Goal: Task Accomplishment & Management: Manage account settings

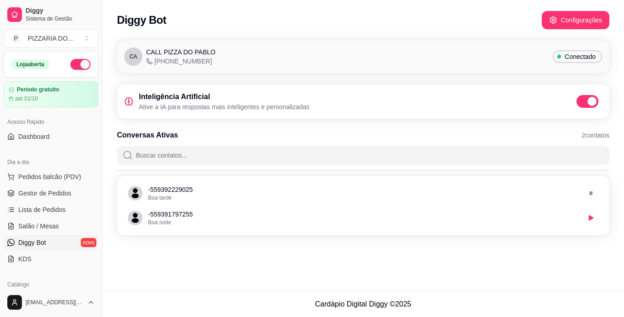
scroll to position [26, 0]
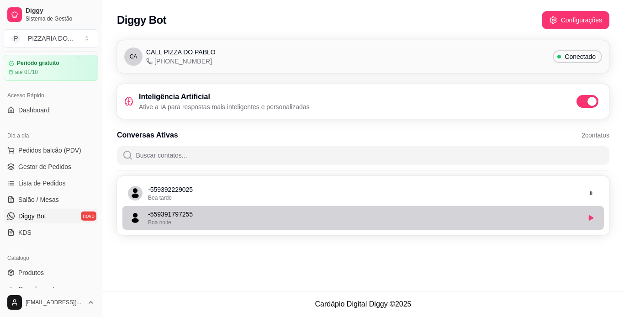
click at [197, 222] on div "Boa noite" at bounding box center [364, 222] width 432 height 7
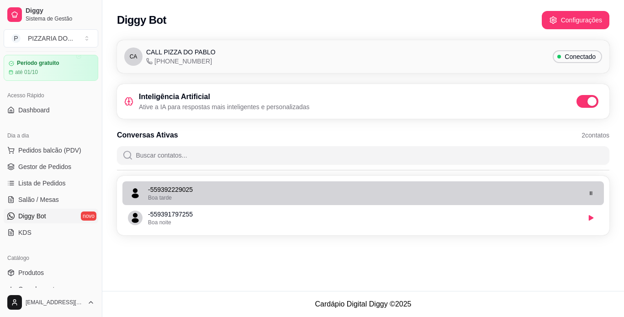
click at [209, 188] on p "- 559392229025" at bounding box center [364, 189] width 432 height 9
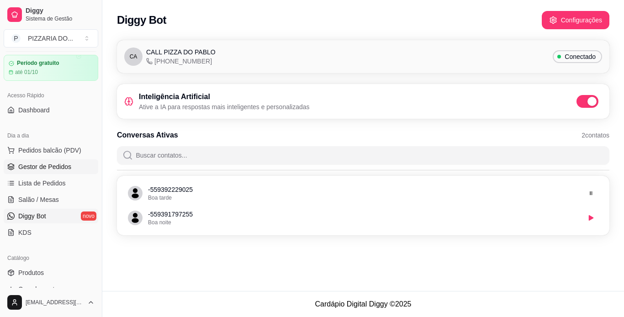
click at [66, 170] on span "Gestor de Pedidos" at bounding box center [44, 166] width 53 height 9
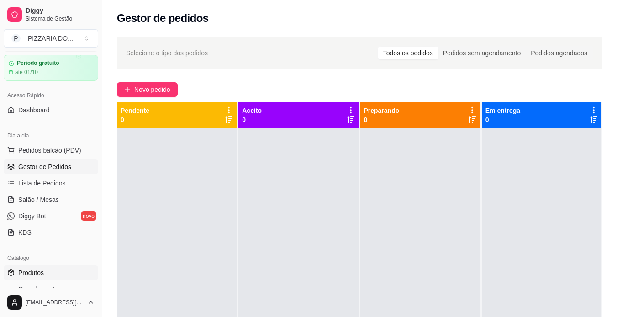
click at [71, 276] on link "Produtos" at bounding box center [51, 272] width 95 height 15
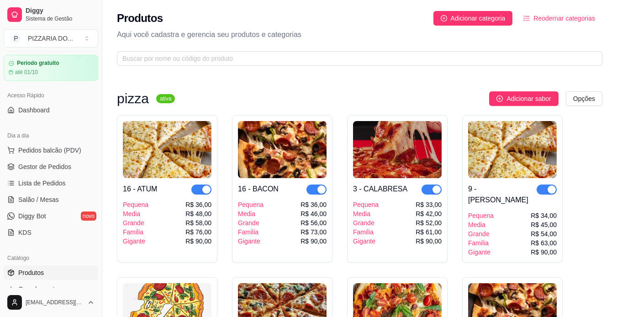
click at [573, 20] on span "Reodernar categorias" at bounding box center [564, 18] width 62 height 10
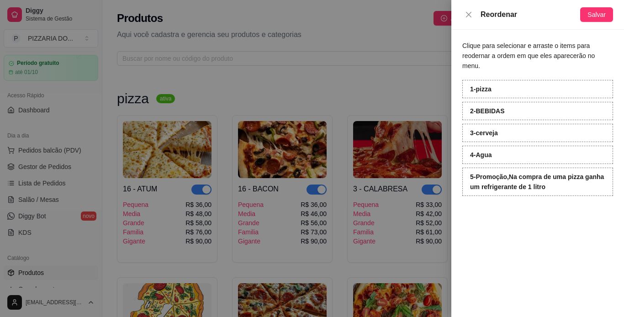
click at [494, 173] on strong "5 - Promoção,Na compra de uma pizza ganha um refrigerante de 1 litro" at bounding box center [537, 181] width 134 height 17
click at [481, 85] on strong "1 - pizza" at bounding box center [480, 88] width 21 height 7
click at [512, 173] on strong "5 - Promoção,Na compra de uma pizza ganha um refrigerante de 1 litro" at bounding box center [537, 181] width 134 height 17
click at [496, 174] on strong "5 - Promoção,Na compra de uma pizza ganha um refrigerante de 1 litro" at bounding box center [537, 181] width 134 height 17
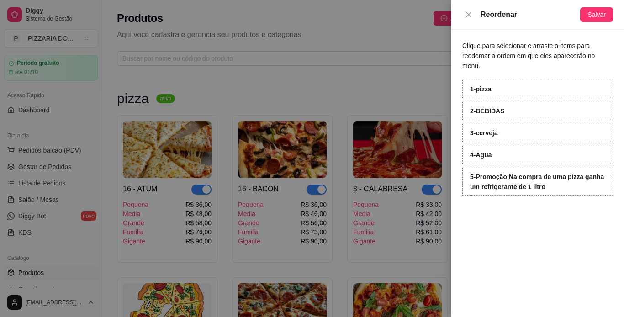
click at [481, 85] on strong "1 - pizza" at bounding box center [480, 88] width 21 height 7
click at [500, 168] on div "5 - Promoção,Na compra de uma pizza ganha um refrigerante de 1 litro" at bounding box center [537, 182] width 151 height 28
click at [415, 77] on div at bounding box center [312, 158] width 624 height 317
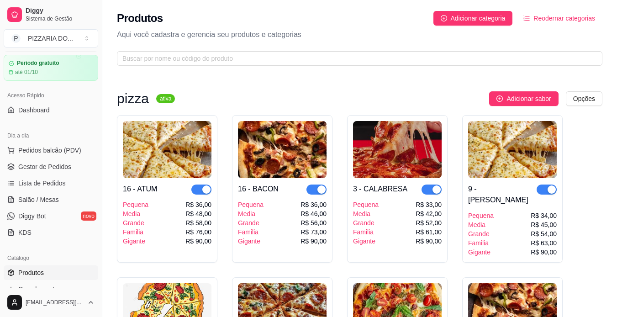
click at [550, 19] on span "Reodernar categorias" at bounding box center [564, 18] width 62 height 10
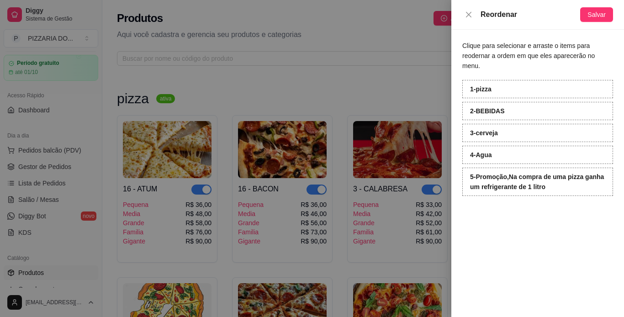
click at [511, 83] on div "1 - pizza" at bounding box center [537, 89] width 151 height 18
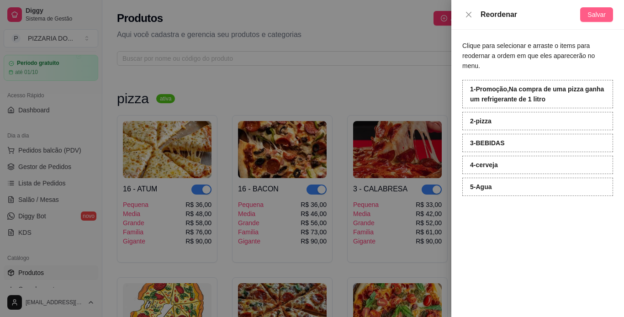
click at [597, 10] on span "Salvar" at bounding box center [596, 15] width 18 height 10
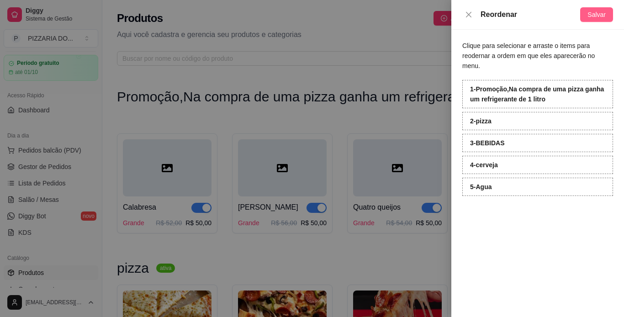
click at [599, 19] on span "Salvar" at bounding box center [596, 15] width 18 height 10
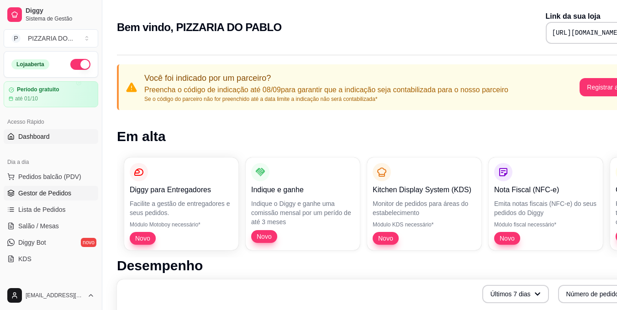
click at [56, 192] on span "Gestor de Pedidos" at bounding box center [44, 193] width 53 height 9
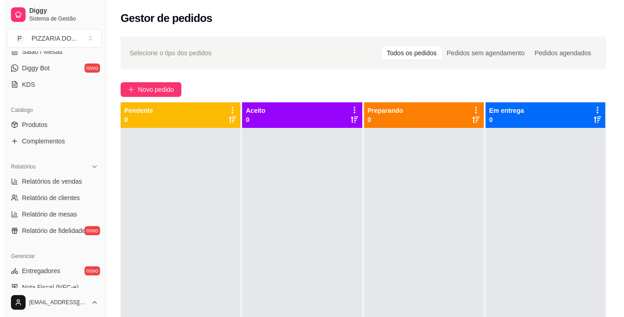
scroll to position [183, 0]
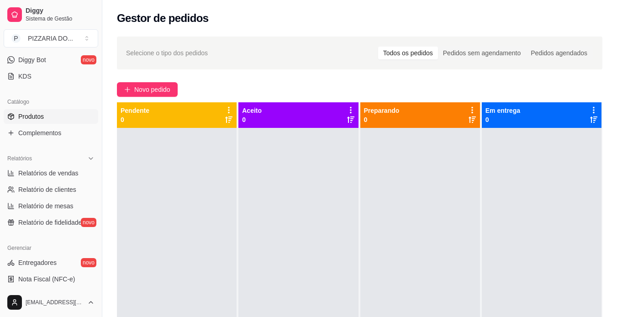
click at [79, 121] on link "Produtos" at bounding box center [51, 116] width 95 height 15
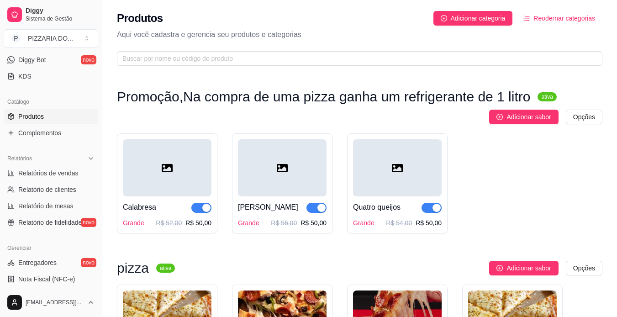
click at [175, 163] on div at bounding box center [167, 167] width 89 height 57
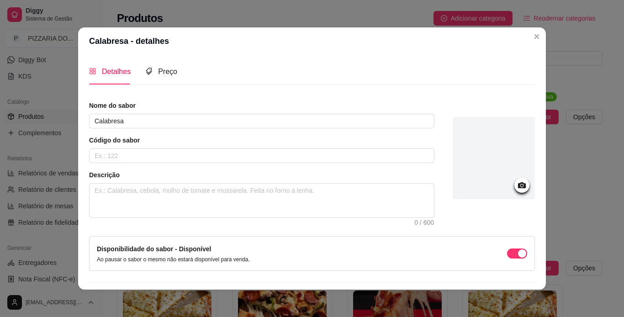
click at [481, 174] on div at bounding box center [494, 158] width 82 height 82
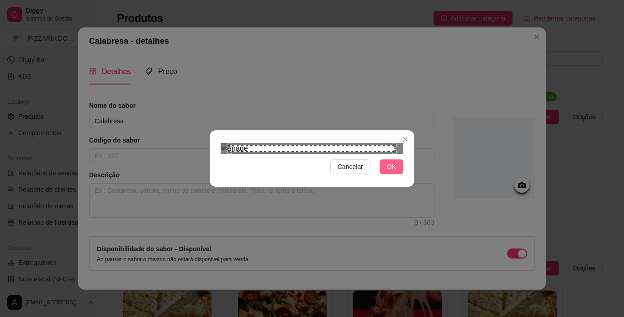
click at [388, 172] on span "OK" at bounding box center [391, 167] width 9 height 10
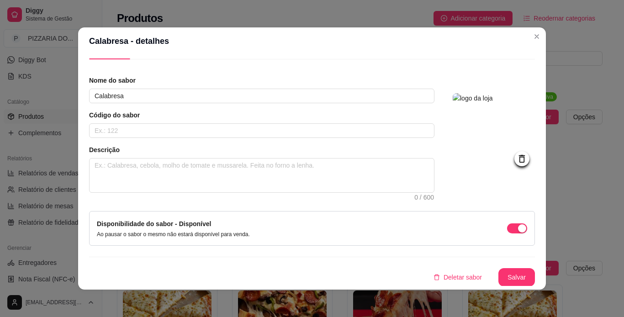
scroll to position [26, 0]
click at [516, 277] on button "Salvar" at bounding box center [517, 277] width 36 height 18
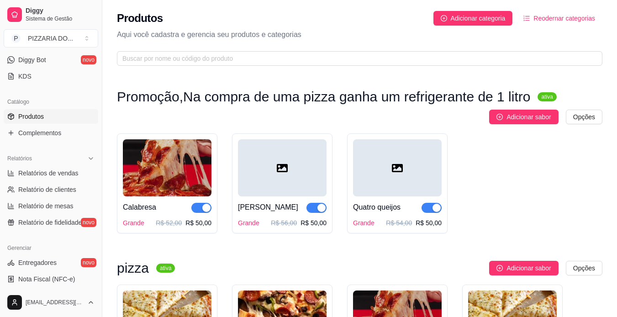
click at [377, 176] on div at bounding box center [397, 167] width 89 height 57
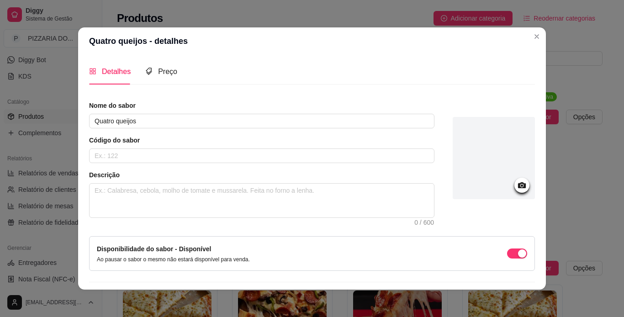
click at [484, 172] on div at bounding box center [494, 158] width 82 height 82
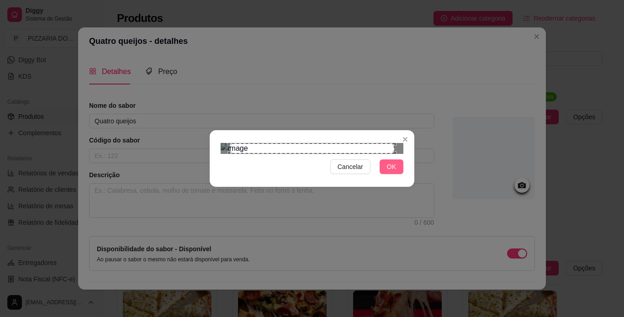
click at [396, 174] on button "OK" at bounding box center [391, 166] width 24 height 15
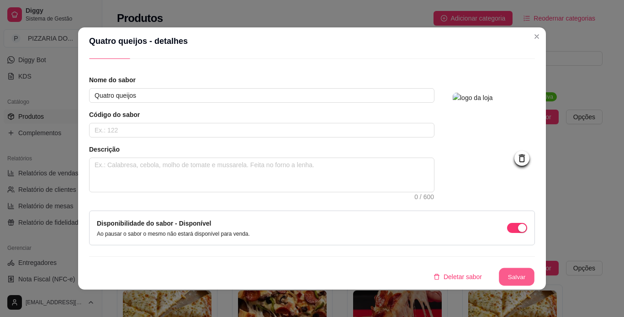
click at [514, 271] on button "Salvar" at bounding box center [517, 277] width 36 height 18
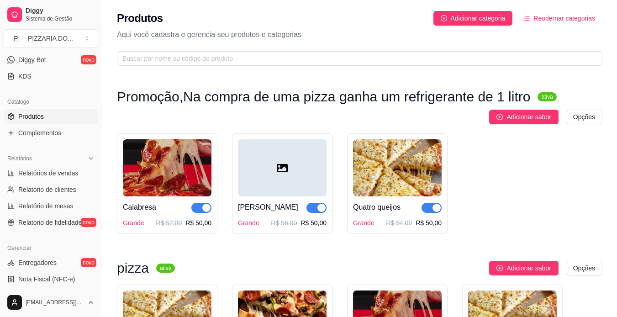
click at [301, 169] on div at bounding box center [282, 167] width 89 height 57
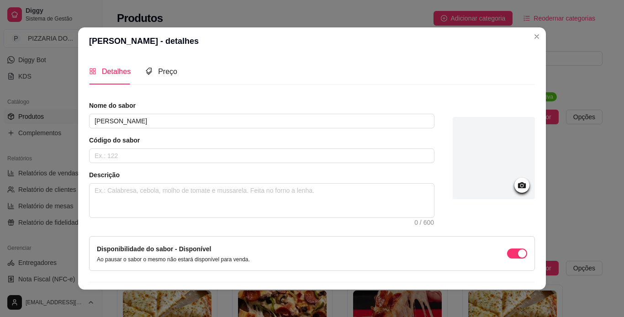
click at [518, 184] on icon at bounding box center [522, 185] width 8 height 6
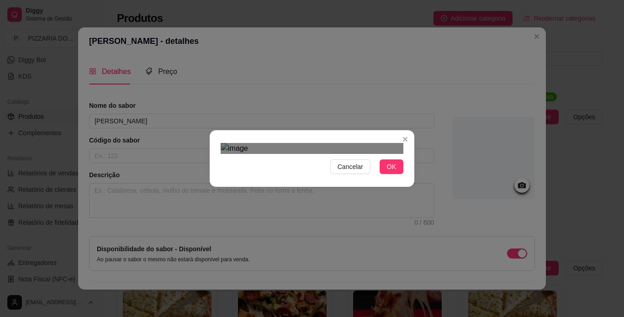
click at [390, 172] on span "OK" at bounding box center [391, 167] width 9 height 10
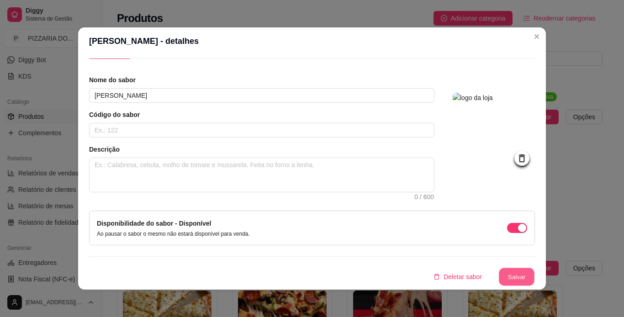
click at [509, 274] on button "Salvar" at bounding box center [517, 277] width 36 height 18
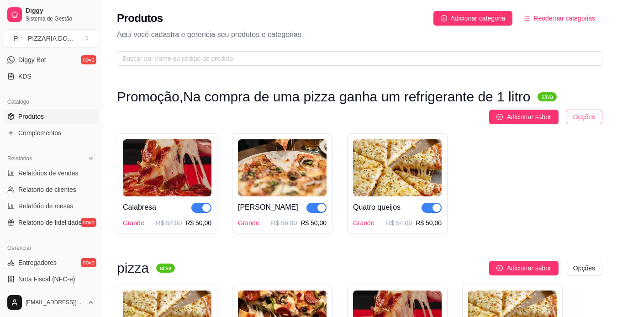
click at [588, 120] on html "Diggy Sistema de Gestão P PIZZARIA DO ... Loja aberta Período gratuito até 01/1…" at bounding box center [308, 158] width 617 height 317
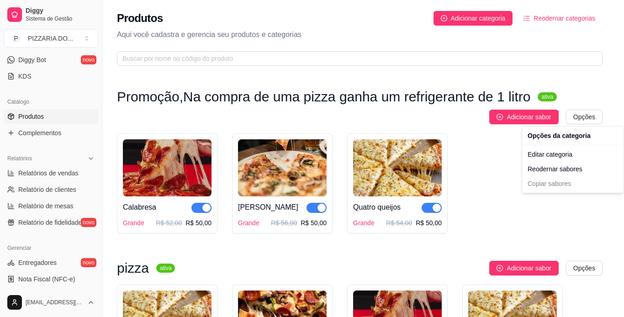
click at [494, 153] on html "Diggy Sistema de Gestão P PIZZARIA DO ... Loja aberta Período gratuito até 01/1…" at bounding box center [312, 158] width 624 height 317
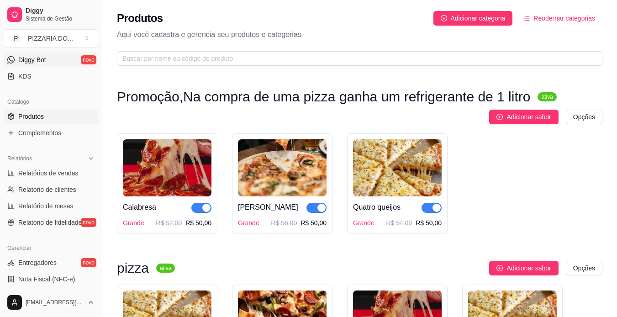
click at [75, 57] on link "Diggy Bot novo" at bounding box center [51, 60] width 95 height 15
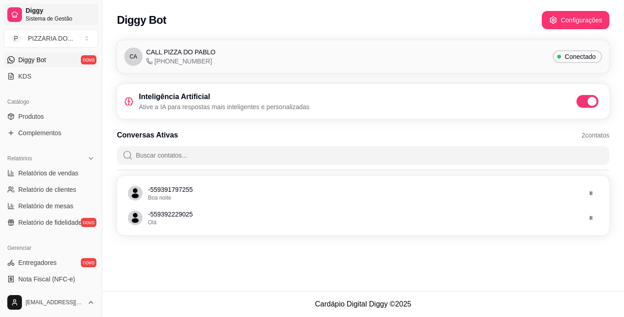
click at [41, 19] on span "Sistema de Gestão" at bounding box center [60, 18] width 69 height 7
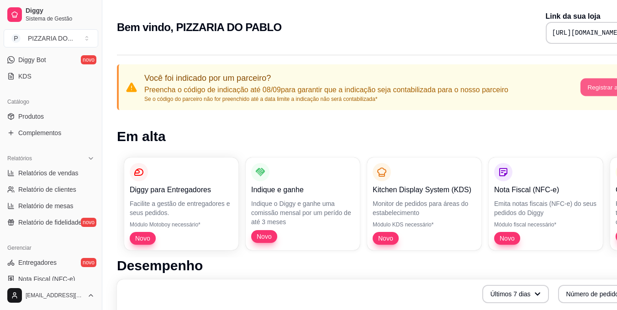
click at [591, 83] on button "Registrar agora" at bounding box center [608, 88] width 57 height 18
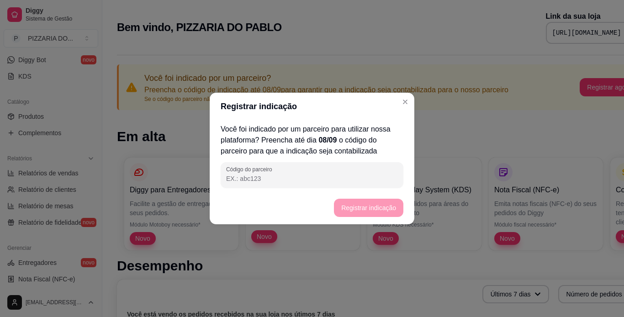
click at [348, 177] on input "Código do parceiro" at bounding box center [312, 178] width 172 height 9
type input "16b67b"
click at [364, 205] on button "Registrar indicação" at bounding box center [368, 208] width 67 height 18
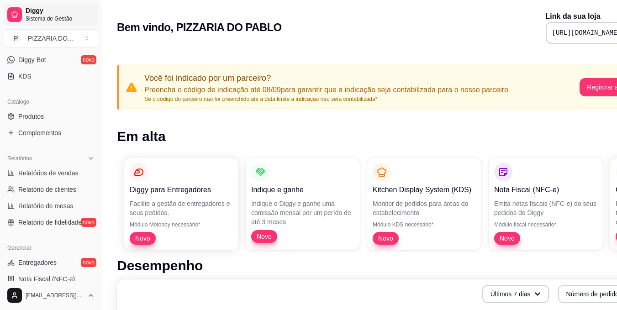
click at [39, 13] on span "Diggy" at bounding box center [60, 11] width 69 height 8
click at [69, 58] on link "Diggy Bot novo" at bounding box center [51, 60] width 95 height 15
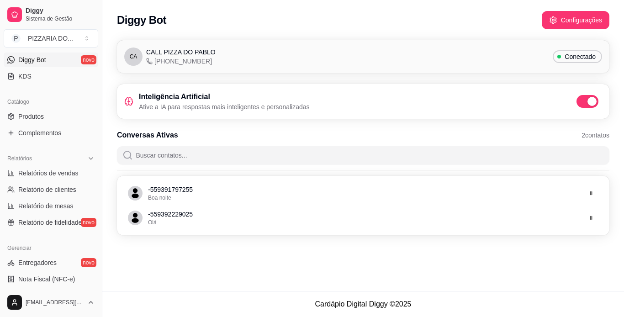
click at [556, 20] on icon "button" at bounding box center [553, 20] width 6 height 7
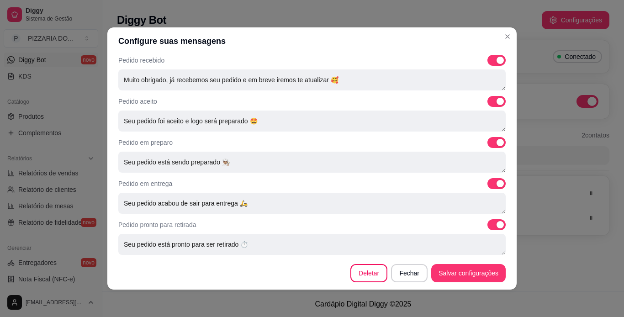
scroll to position [342, 0]
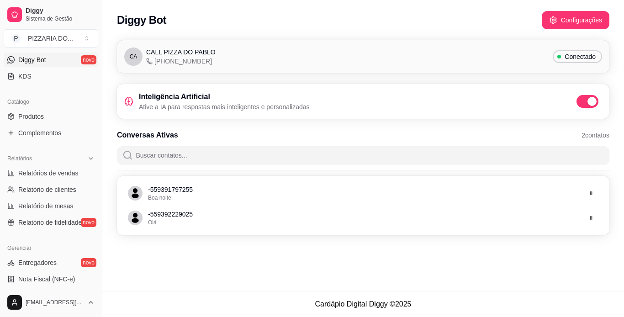
click at [554, 260] on div "Diggy Bot Configurações CA CALL PIZZA DO PABLO [PHONE_NUMBER] Conectado Intelig…" at bounding box center [362, 145] width 521 height 291
click at [73, 283] on link "Nota Fiscal (NFC-e)" at bounding box center [51, 279] width 95 height 15
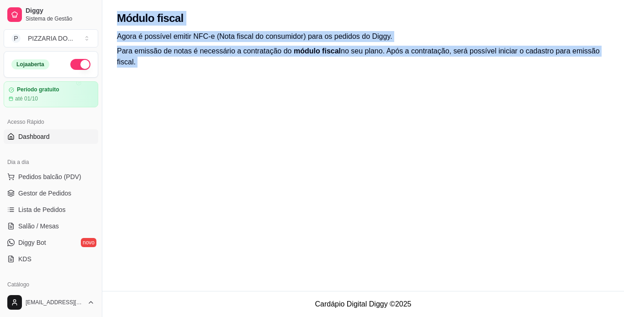
click at [63, 135] on link "Dashboard" at bounding box center [51, 136] width 95 height 15
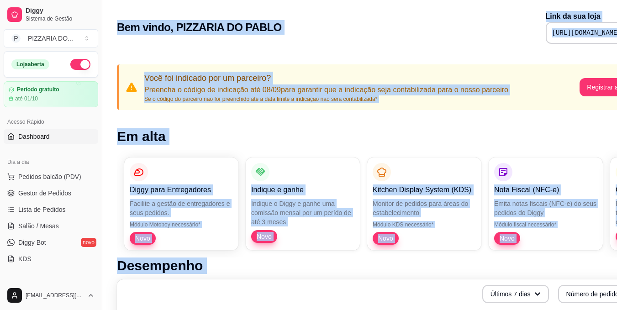
click at [257, 142] on h1 "Em alta" at bounding box center [381, 136] width 529 height 16
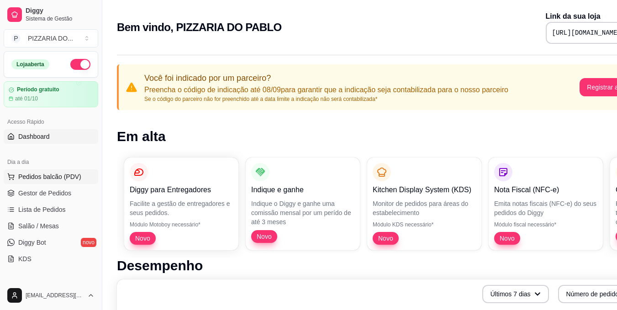
click at [69, 177] on span "Pedidos balcão (PDV)" at bounding box center [49, 176] width 63 height 9
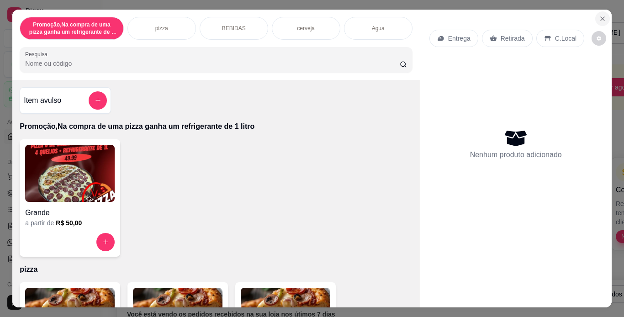
click at [599, 15] on icon "Close" at bounding box center [602, 18] width 7 height 7
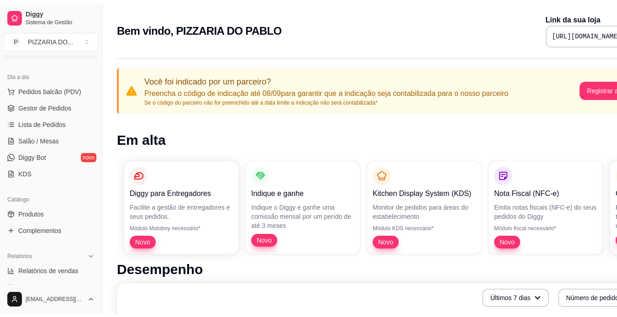
scroll to position [96, 0]
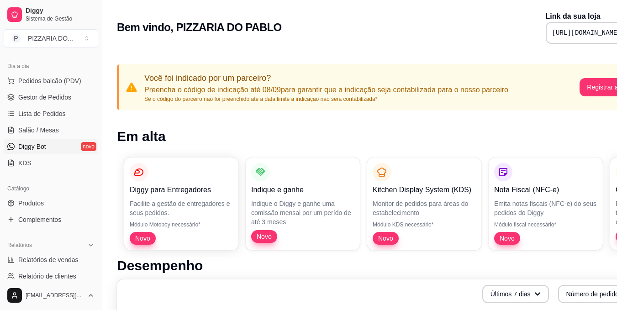
click at [70, 149] on link "Diggy Bot novo" at bounding box center [51, 146] width 95 height 15
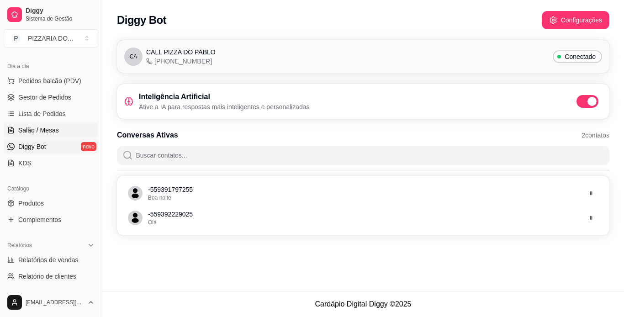
click at [60, 129] on link "Salão / Mesas" at bounding box center [51, 130] width 95 height 15
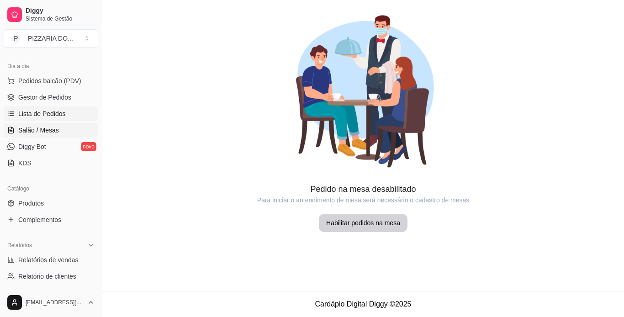
click at [64, 116] on link "Lista de Pedidos" at bounding box center [51, 113] width 95 height 15
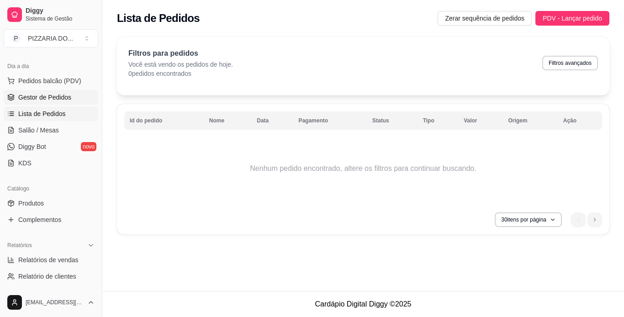
click at [64, 94] on span "Gestor de Pedidos" at bounding box center [44, 97] width 53 height 9
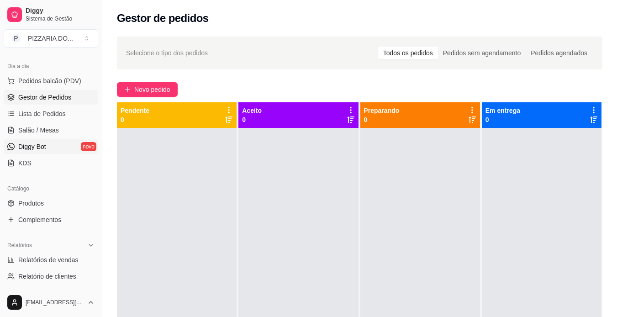
click at [50, 146] on link "Diggy Bot novo" at bounding box center [51, 146] width 95 height 15
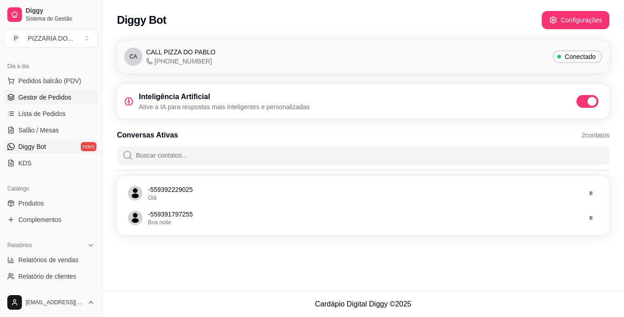
click at [84, 96] on link "Gestor de Pedidos" at bounding box center [51, 97] width 95 height 15
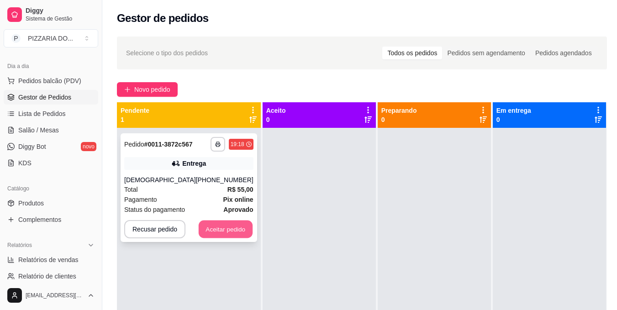
click at [218, 231] on button "Aceitar pedido" at bounding box center [226, 230] width 54 height 18
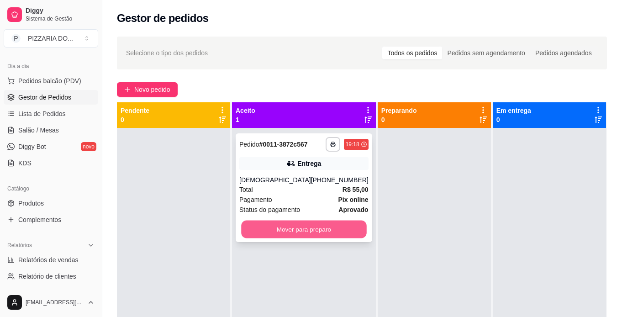
click at [321, 237] on button "Mover para preparo" at bounding box center [303, 230] width 125 height 18
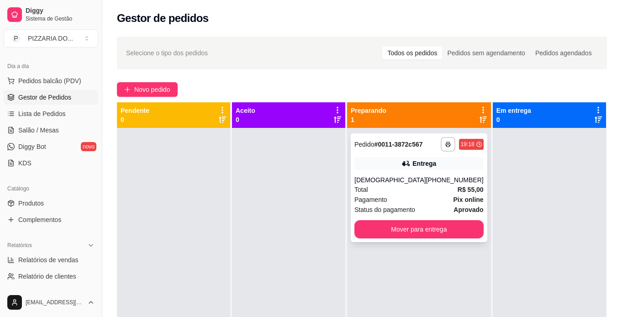
click at [406, 184] on div "[DEMOGRAPHIC_DATA]" at bounding box center [390, 179] width 72 height 9
click at [406, 184] on button "Enviar link de avaliação" at bounding box center [309, 182] width 240 height 18
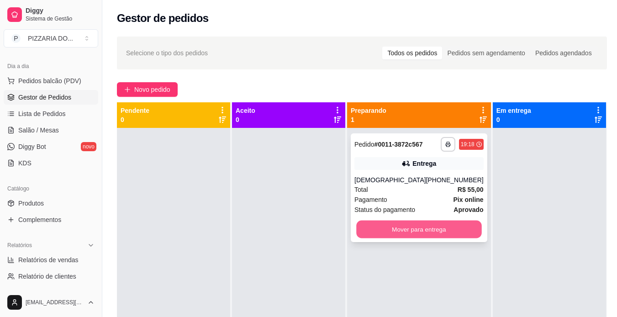
click at [433, 236] on button "Mover para entrega" at bounding box center [418, 230] width 125 height 18
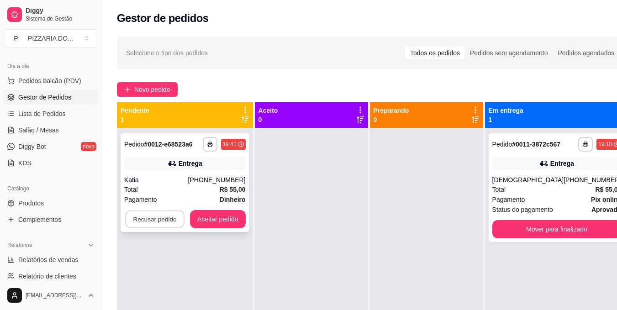
click at [155, 224] on button "Recusar pedido" at bounding box center [154, 220] width 59 height 18
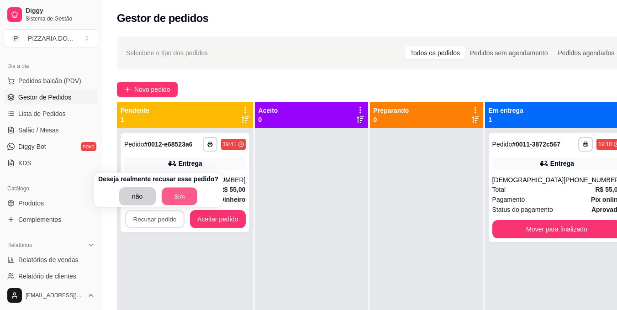
click at [172, 202] on button "Sim" at bounding box center [180, 197] width 36 height 18
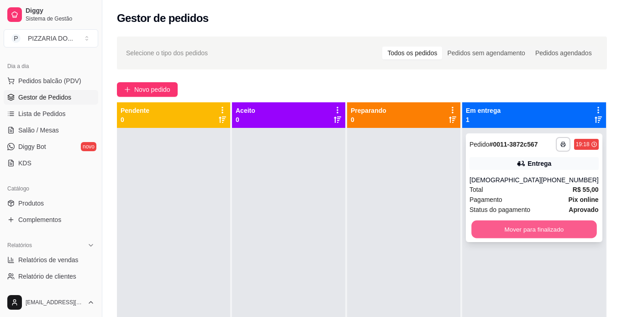
click at [547, 235] on button "Mover para finalizado" at bounding box center [533, 230] width 125 height 18
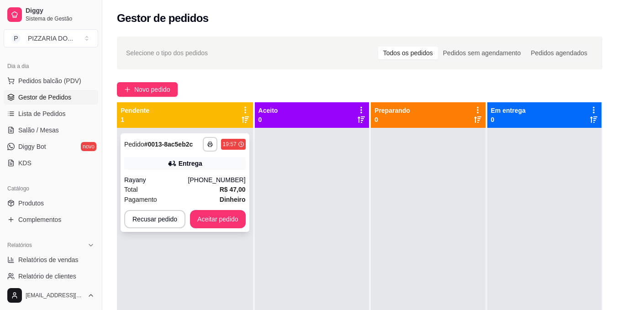
click at [200, 183] on div "[PHONE_NUMBER]" at bounding box center [217, 179] width 58 height 9
click at [205, 144] on button "button" at bounding box center [210, 144] width 15 height 15
click at [179, 173] on button "IMPRESSORA" at bounding box center [185, 176] width 64 height 14
click at [206, 147] on button "button" at bounding box center [210, 144] width 14 height 14
click at [190, 178] on button "IMPRESSORA" at bounding box center [185, 176] width 64 height 14
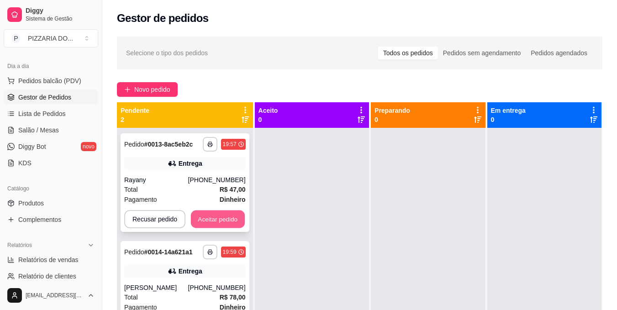
click at [210, 216] on button "Aceitar pedido" at bounding box center [218, 220] width 54 height 18
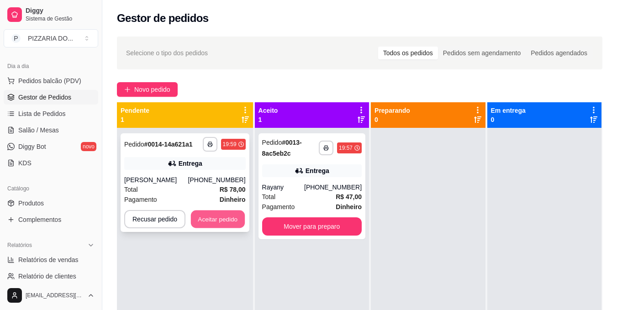
click at [210, 221] on button "Aceitar pedido" at bounding box center [218, 220] width 54 height 18
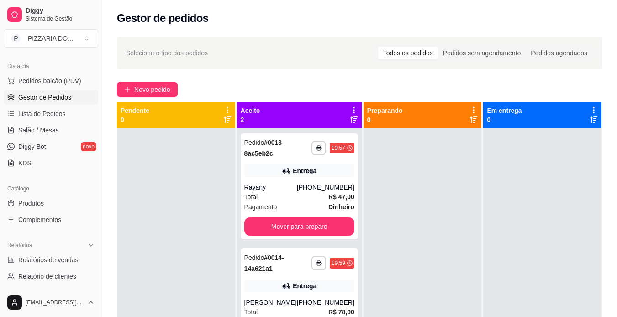
click at [352, 303] on div "**********" at bounding box center [299, 286] width 125 height 317
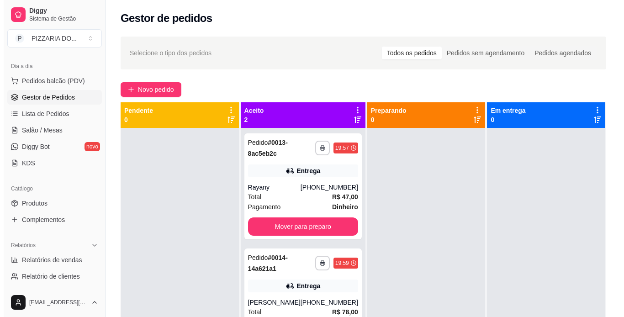
scroll to position [54, 0]
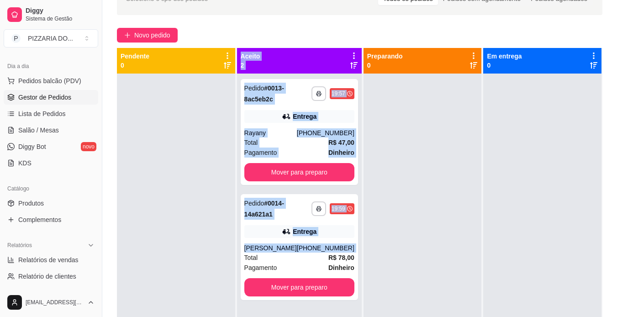
drag, startPoint x: 352, startPoint y: 303, endPoint x: 194, endPoint y: 228, distance: 175.0
click at [194, 228] on div "**********" at bounding box center [359, 206] width 485 height 317
click at [227, 185] on div at bounding box center [176, 232] width 118 height 317
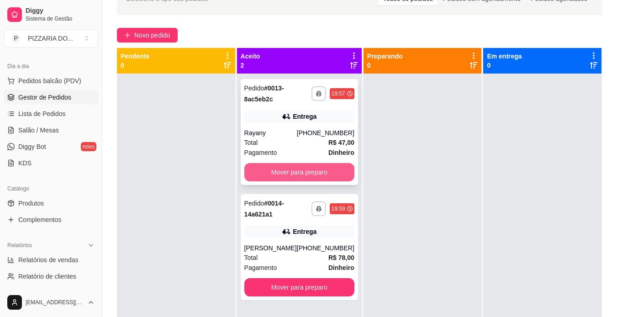
click at [300, 171] on button "Mover para preparo" at bounding box center [299, 172] width 110 height 18
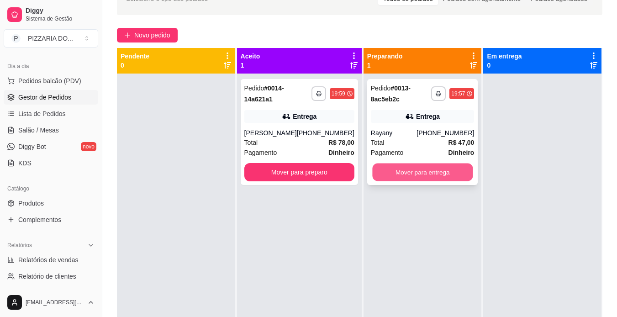
click at [402, 174] on button "Mover para entrega" at bounding box center [422, 172] width 100 height 18
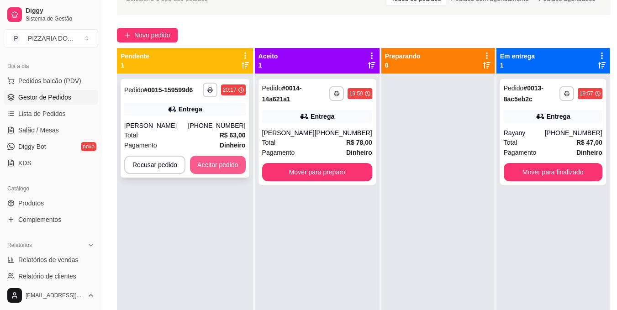
click at [208, 163] on button "Aceitar pedido" at bounding box center [218, 165] width 56 height 18
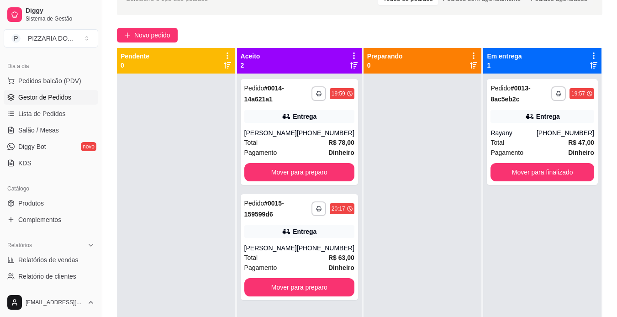
click at [214, 285] on div at bounding box center [176, 232] width 118 height 317
click at [316, 210] on icon "button" at bounding box center [318, 209] width 5 height 2
click at [316, 211] on icon "button" at bounding box center [318, 208] width 5 height 5
click at [292, 250] on button "IMPRESSORA" at bounding box center [288, 249] width 64 height 14
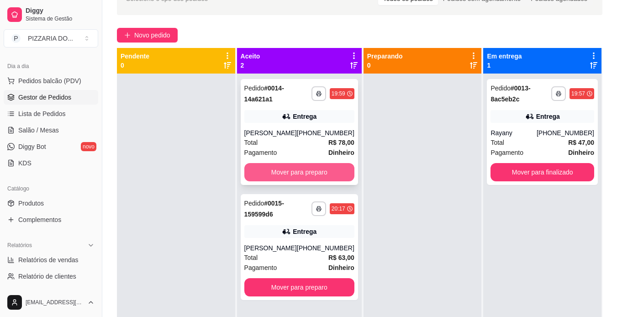
click at [322, 181] on button "Mover para preparo" at bounding box center [299, 172] width 110 height 18
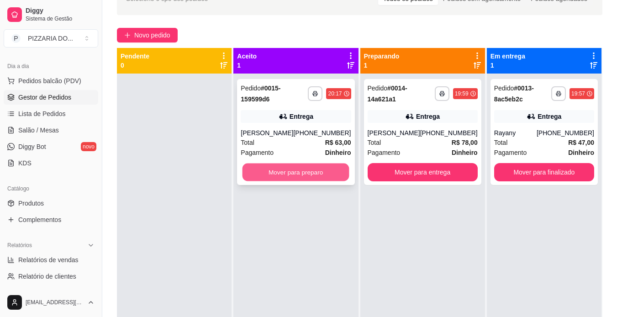
click at [317, 174] on button "Mover para preparo" at bounding box center [295, 172] width 107 height 18
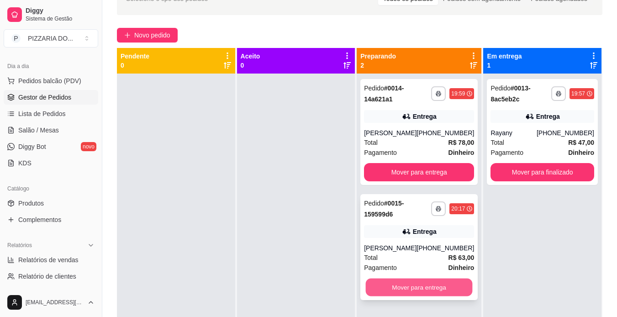
click at [422, 295] on button "Mover para entrega" at bounding box center [419, 288] width 107 height 18
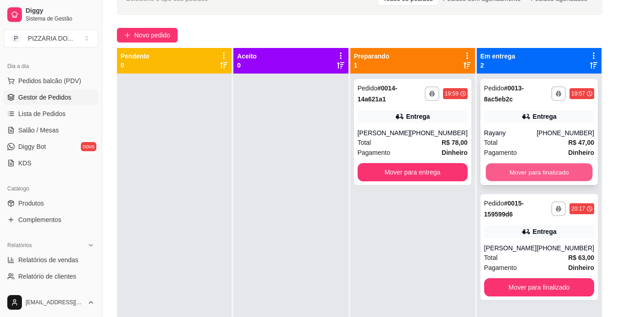
click at [542, 169] on button "Mover para finalizado" at bounding box center [538, 172] width 107 height 18
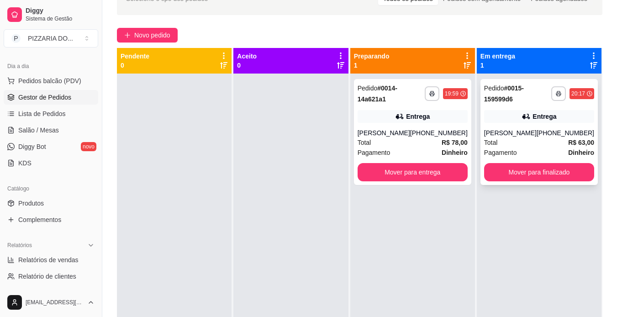
click at [527, 146] on div "Total R$ 63,00" at bounding box center [539, 142] width 110 height 10
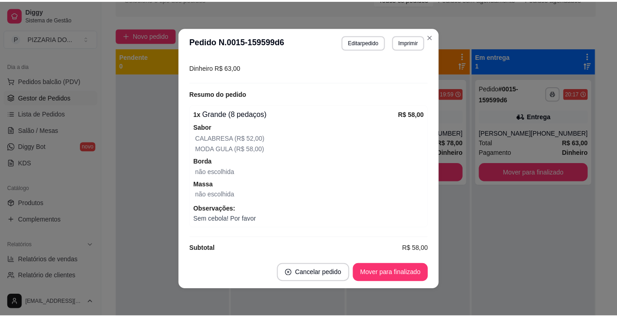
scroll to position [266, 0]
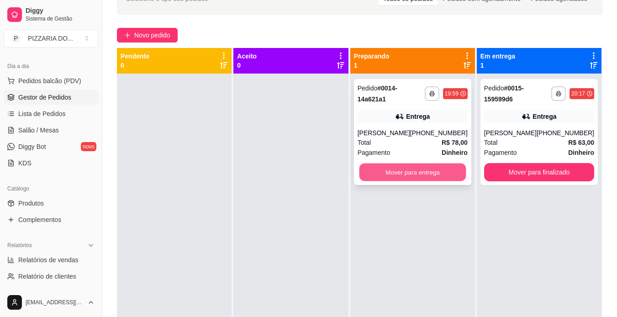
click at [418, 181] on button "Mover para entrega" at bounding box center [412, 172] width 107 height 18
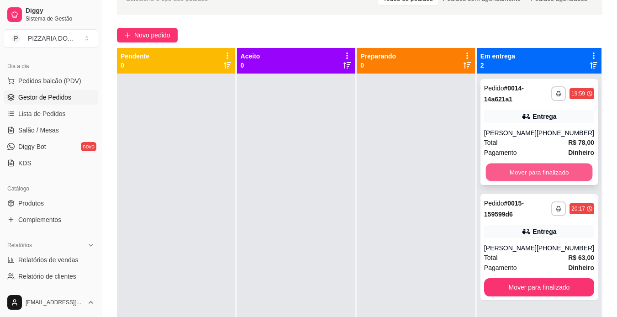
click at [544, 179] on button "Mover para finalizado" at bounding box center [538, 172] width 107 height 18
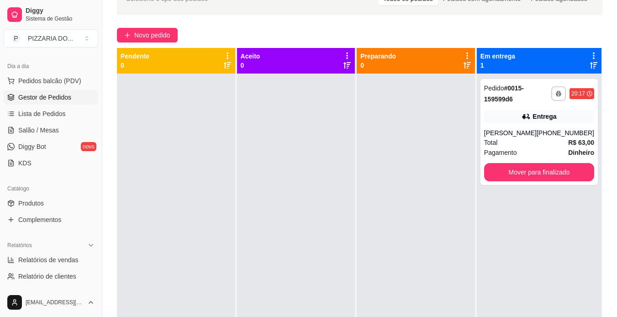
click at [529, 297] on div "**********" at bounding box center [539, 232] width 125 height 317
click at [517, 173] on button "Mover para finalizado" at bounding box center [538, 172] width 107 height 18
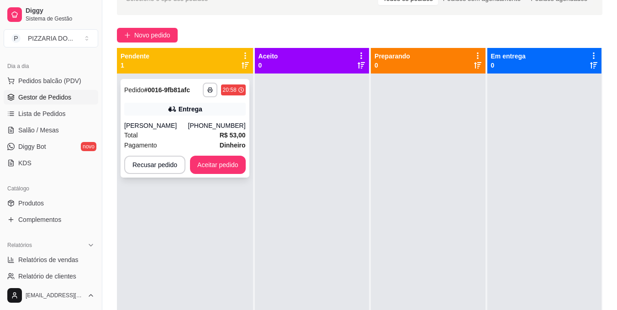
click at [173, 143] on div "Pagamento Dinheiro" at bounding box center [184, 145] width 121 height 10
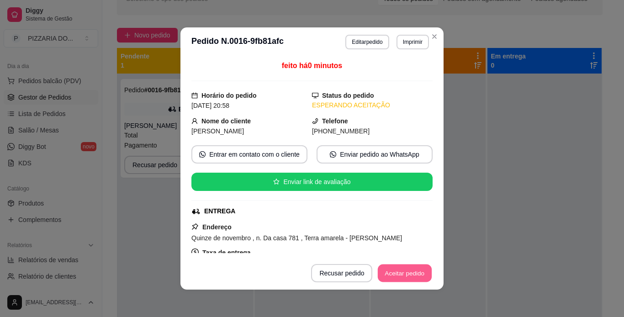
click at [399, 274] on button "Aceitar pedido" at bounding box center [405, 273] width 54 height 18
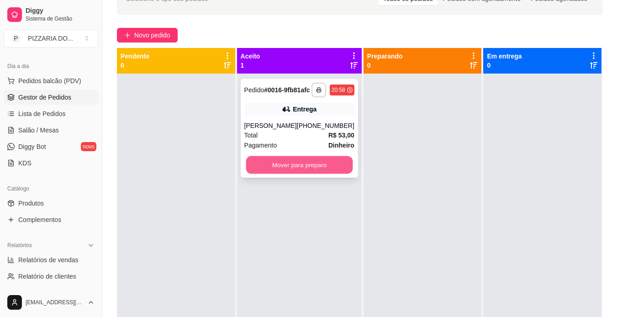
click at [294, 171] on button "Mover para preparo" at bounding box center [299, 165] width 107 height 18
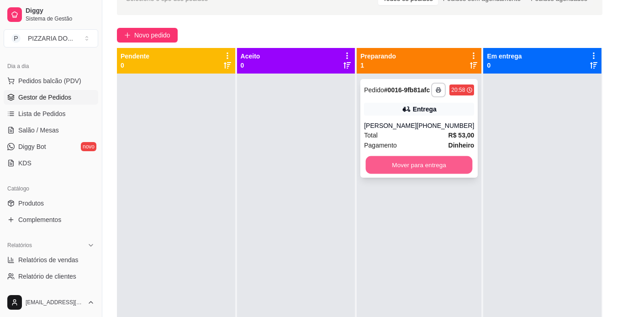
click at [408, 171] on button "Mover para entrega" at bounding box center [419, 165] width 107 height 18
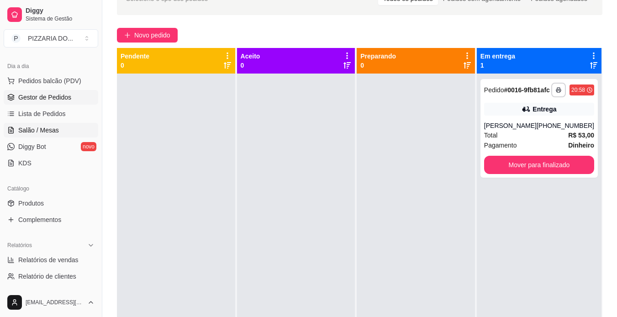
click at [16, 132] on link "Salão / Mesas" at bounding box center [51, 130] width 95 height 15
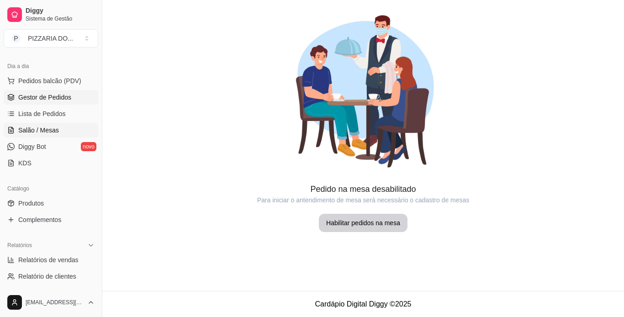
click at [26, 100] on span "Gestor de Pedidos" at bounding box center [44, 97] width 53 height 9
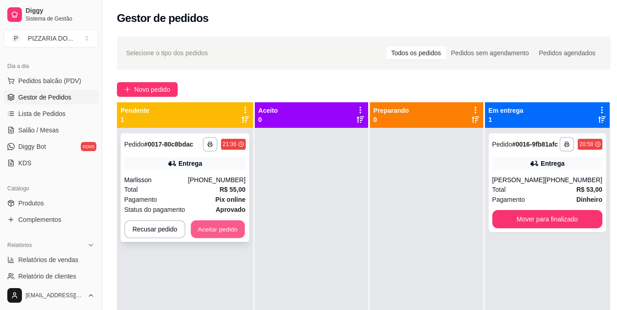
click at [220, 228] on button "Aceitar pedido" at bounding box center [218, 230] width 54 height 18
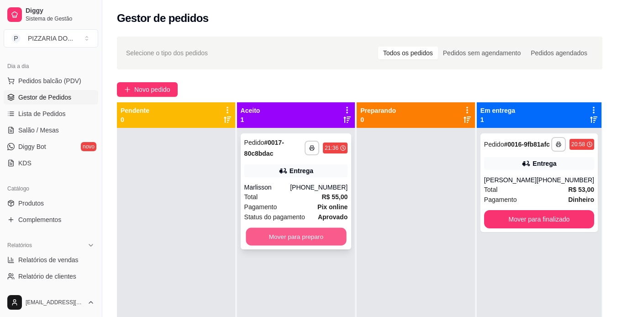
click at [286, 235] on button "Mover para preparo" at bounding box center [296, 237] width 100 height 18
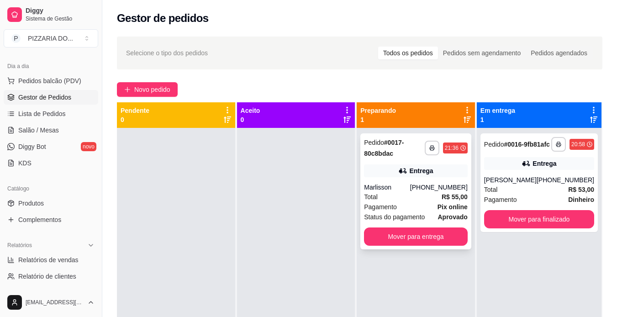
click at [399, 192] on div "Total R$ 55,00" at bounding box center [416, 197] width 104 height 10
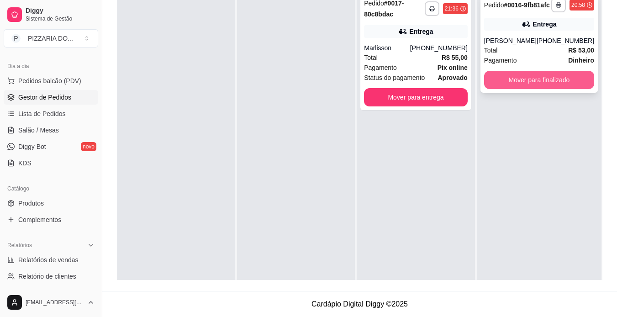
click at [549, 89] on button "Mover para finalizado" at bounding box center [539, 80] width 110 height 18
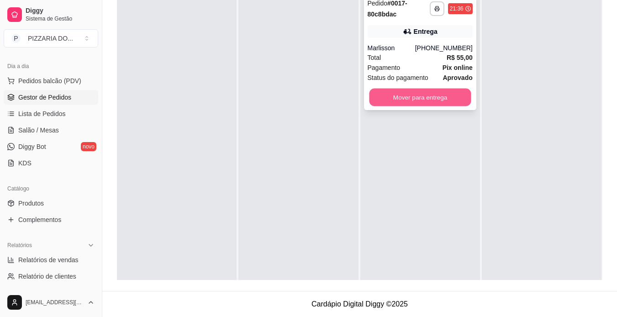
click at [426, 100] on button "Mover para entrega" at bounding box center [420, 98] width 102 height 18
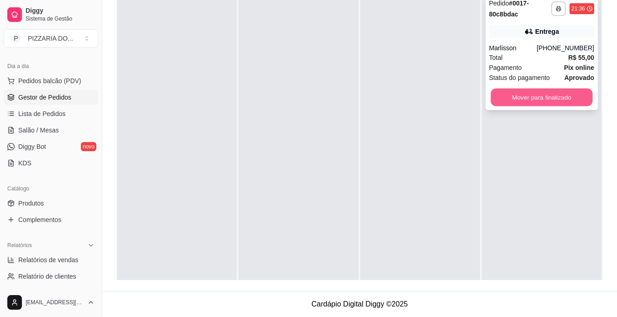
click at [511, 93] on button "Mover para finalizado" at bounding box center [541, 98] width 102 height 18
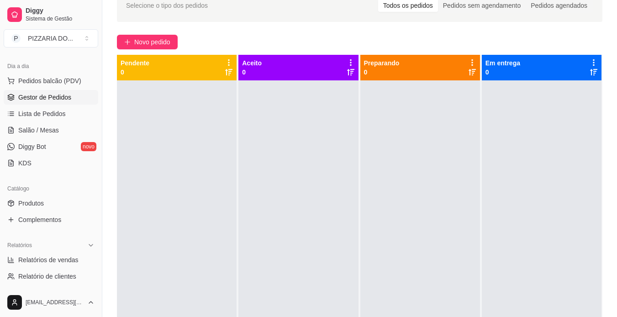
scroll to position [30, 0]
